Goal: Navigation & Orientation: Find specific page/section

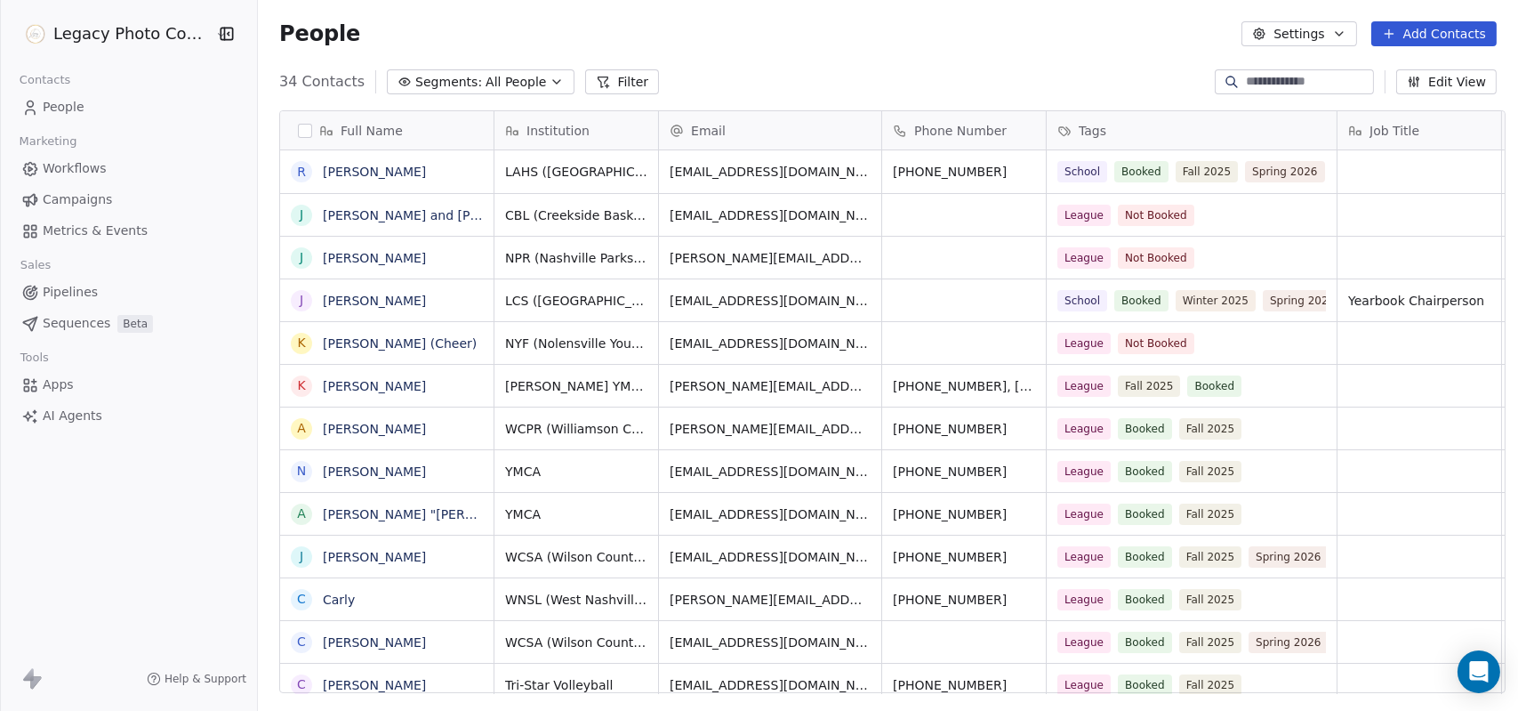
scroll to position [612, 1255]
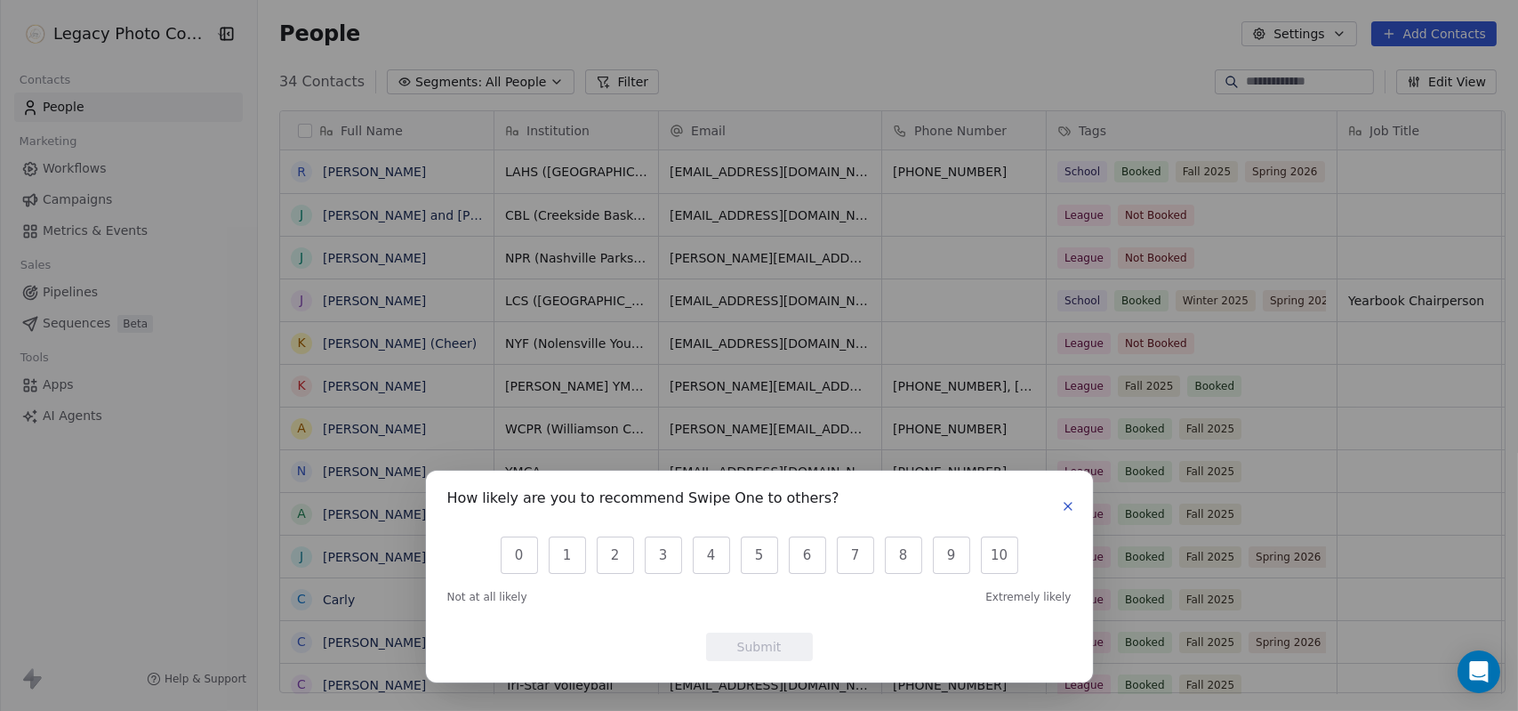
scroll to position [14, 14]
